Goal: Book appointment/travel/reservation

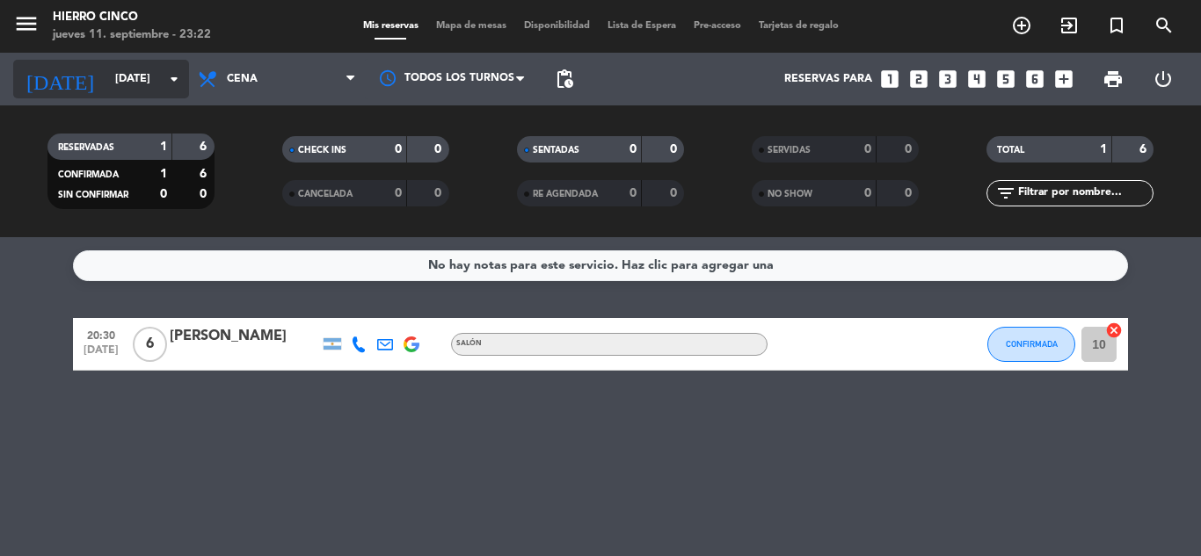
click at [170, 82] on icon "arrow_drop_down" at bounding box center [174, 79] width 21 height 21
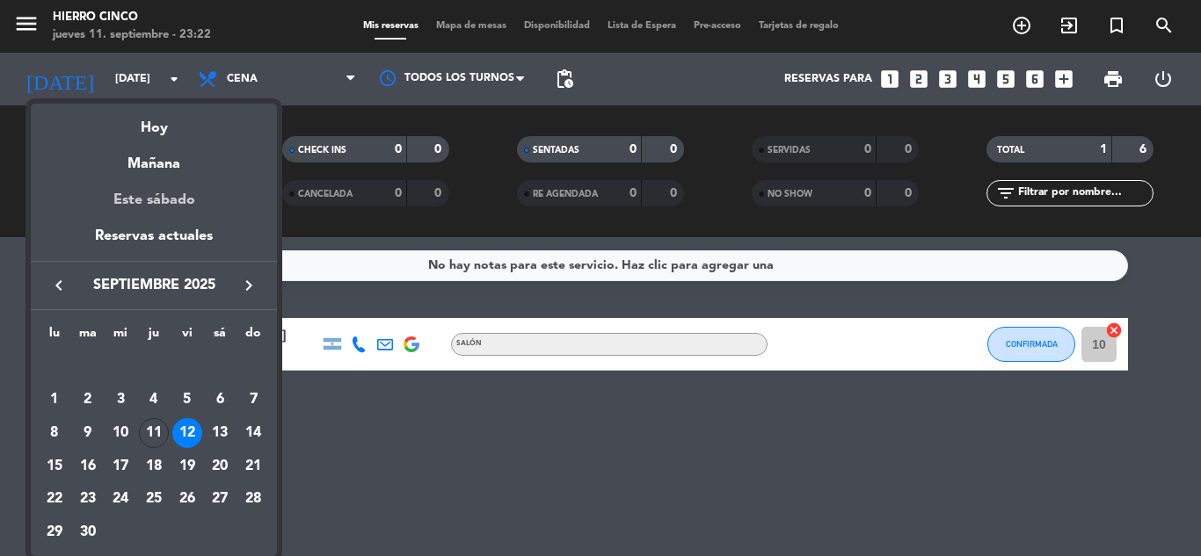
click at [165, 199] on div "Este sábado" at bounding box center [154, 200] width 246 height 49
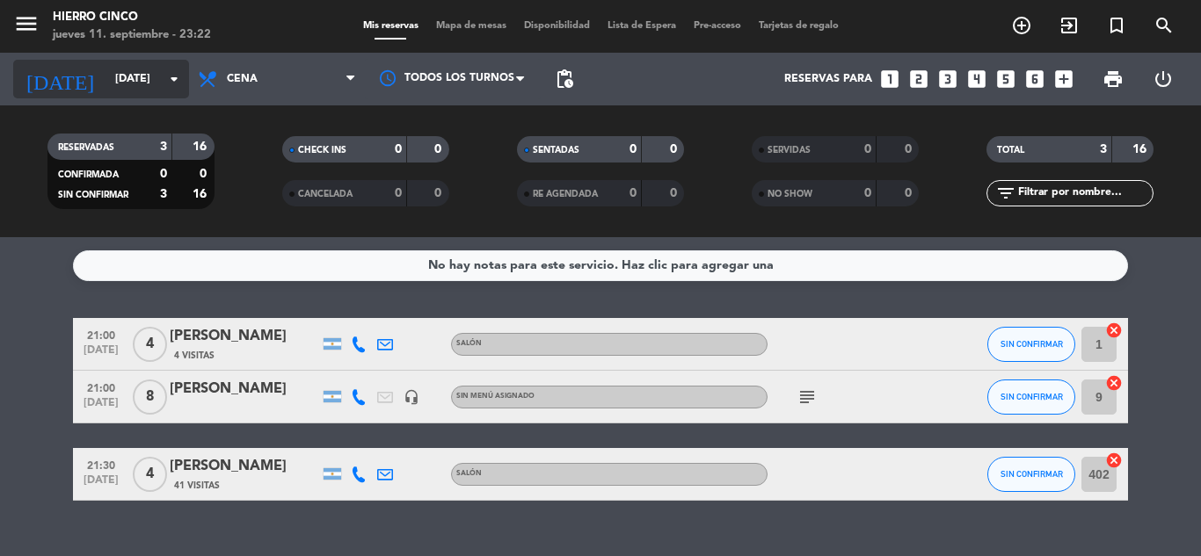
click at [171, 77] on icon "arrow_drop_down" at bounding box center [174, 79] width 21 height 21
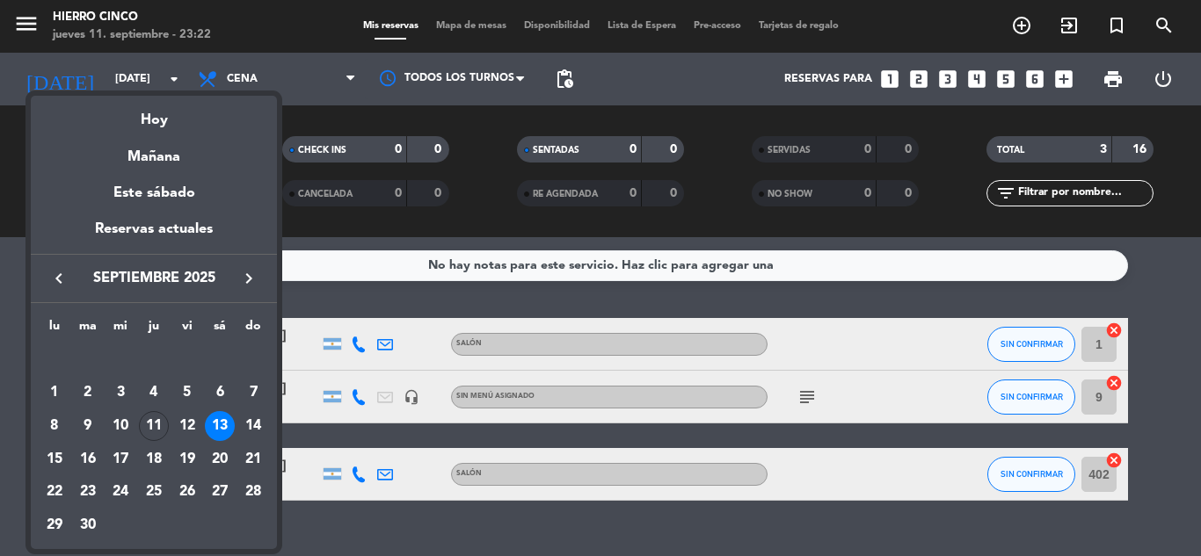
click at [172, 79] on div at bounding box center [600, 278] width 1201 height 556
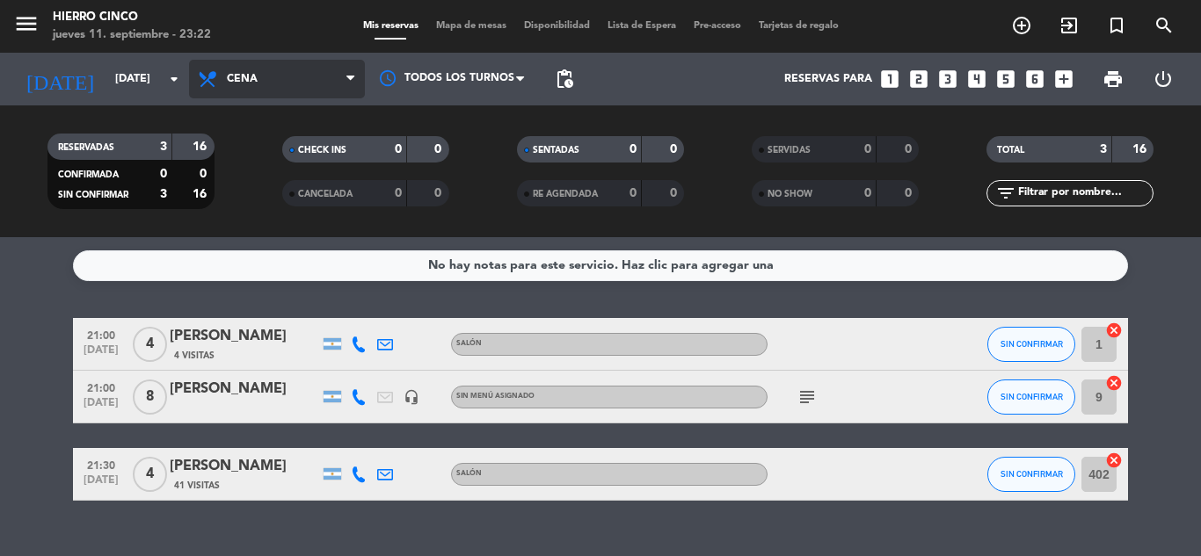
click at [318, 87] on span "Cena" at bounding box center [277, 79] width 176 height 39
click at [271, 192] on div "menu Hierro Cinco [DATE] 11. septiembre - 23:22 Mis reservas Mapa de mesas Disp…" at bounding box center [600, 118] width 1201 height 237
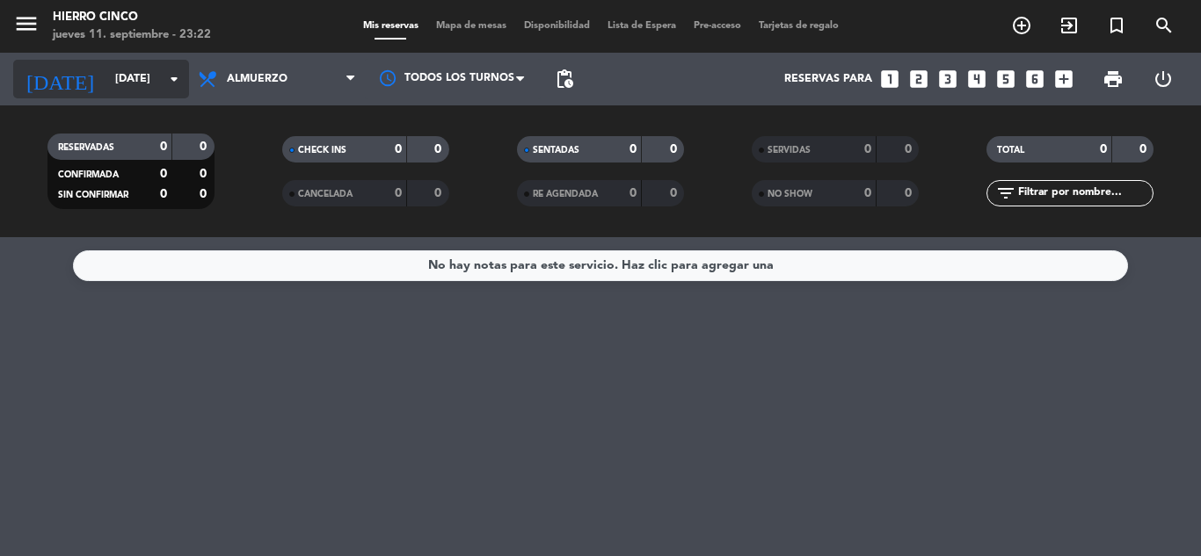
click at [171, 76] on icon "arrow_drop_down" at bounding box center [174, 79] width 21 height 21
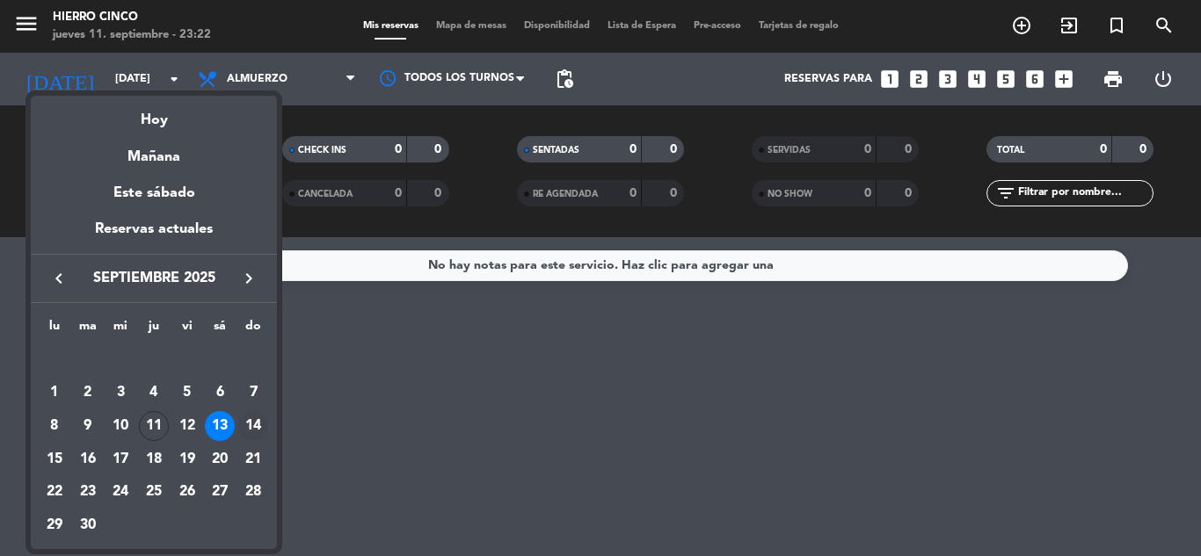
click at [262, 418] on div "14" at bounding box center [253, 426] width 30 height 30
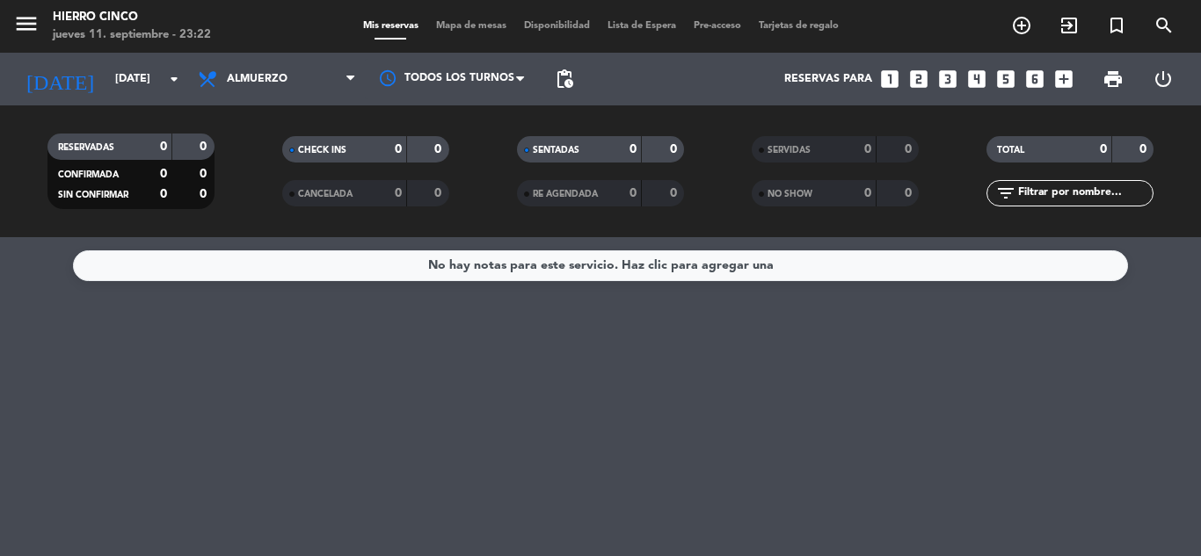
type input "[DATE]"
click at [262, 418] on div "No hay notas para este servicio. Haz clic para agregar una" at bounding box center [600, 396] width 1201 height 319
